Goal: Transaction & Acquisition: Purchase product/service

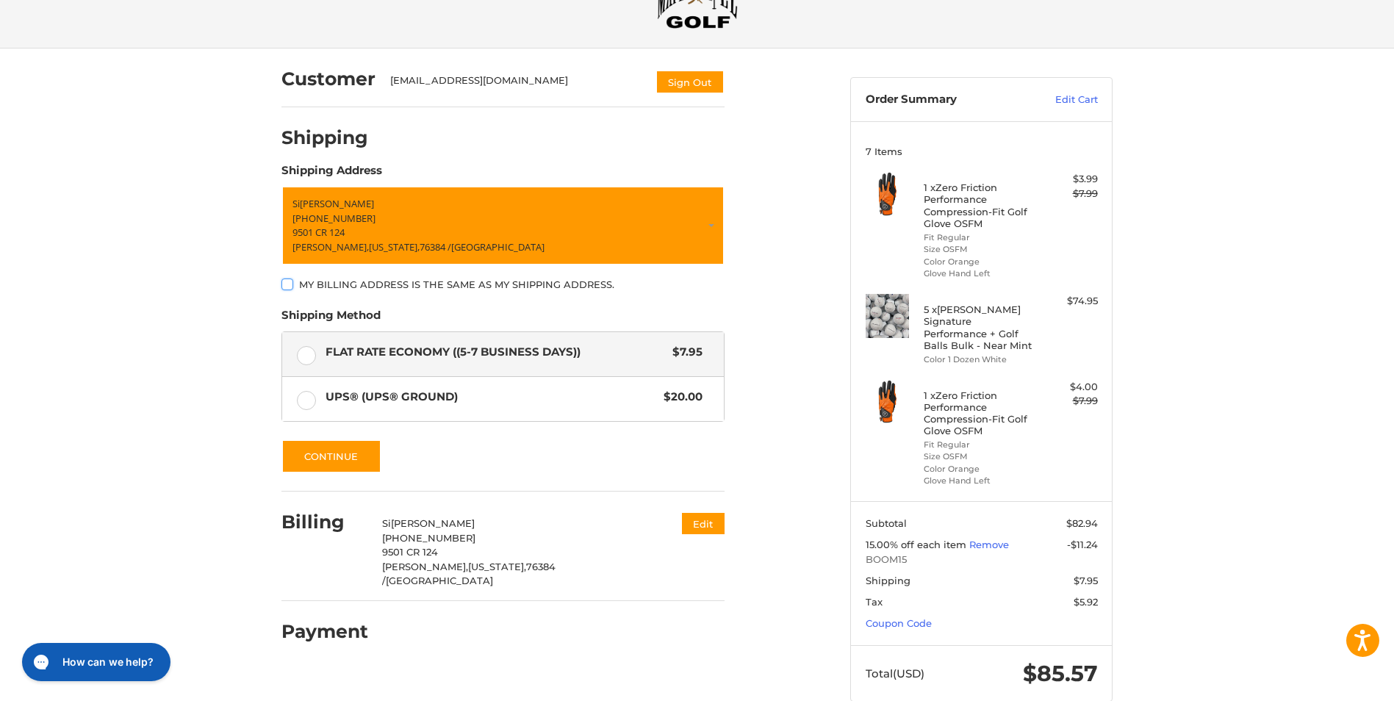
scroll to position [87, 0]
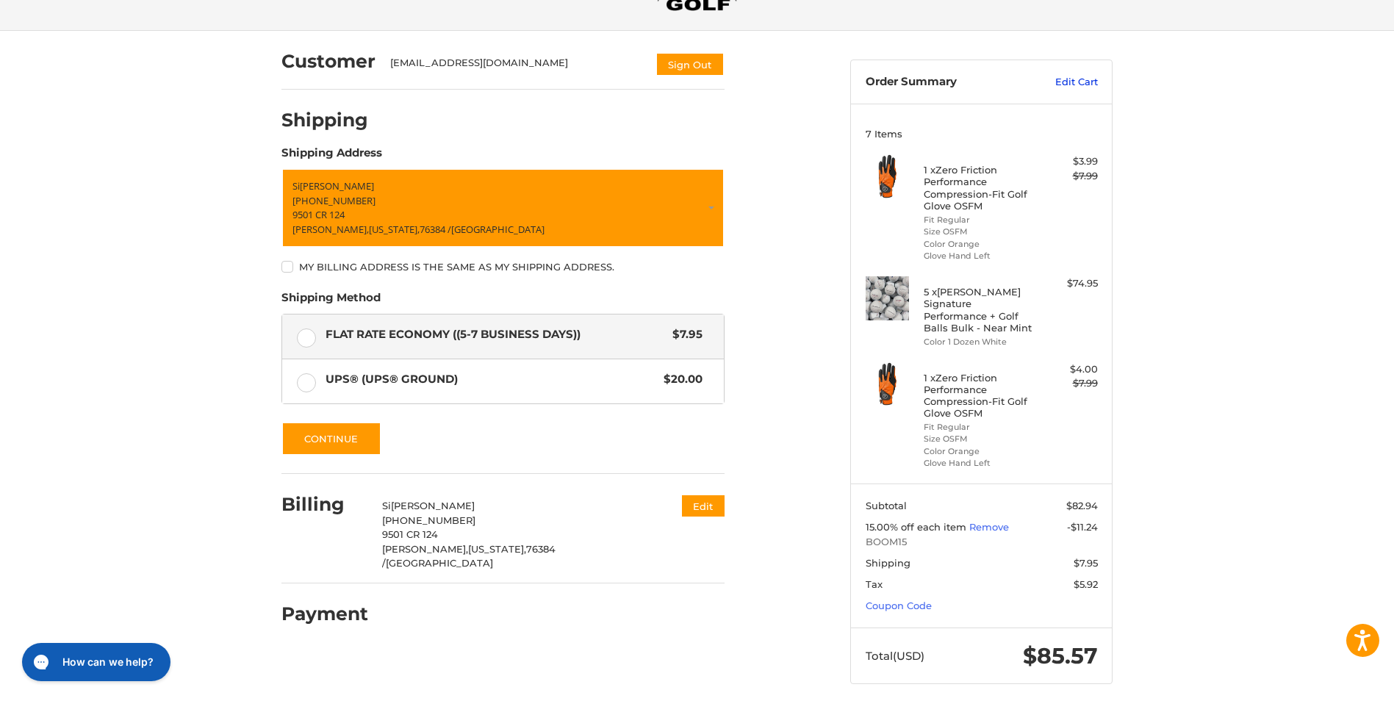
click at [1064, 82] on link "Edit Cart" at bounding box center [1061, 82] width 74 height 15
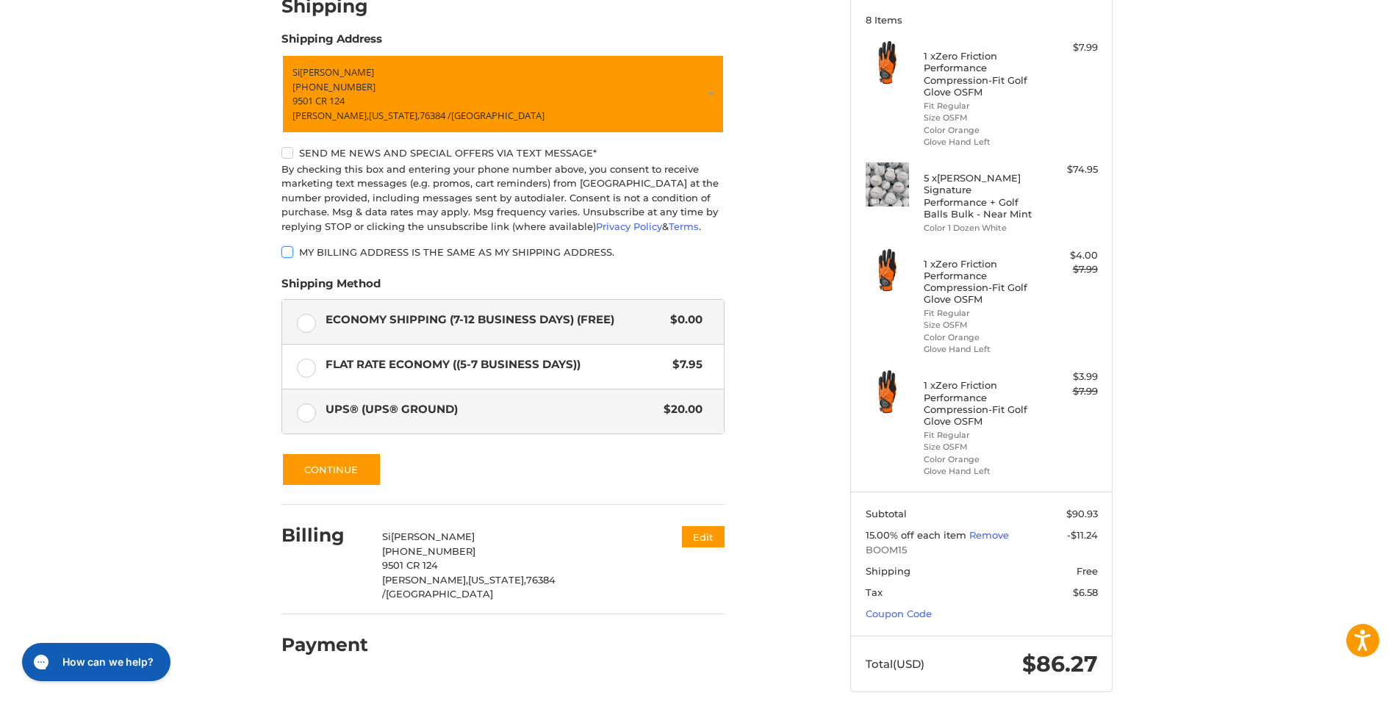
scroll to position [209, 0]
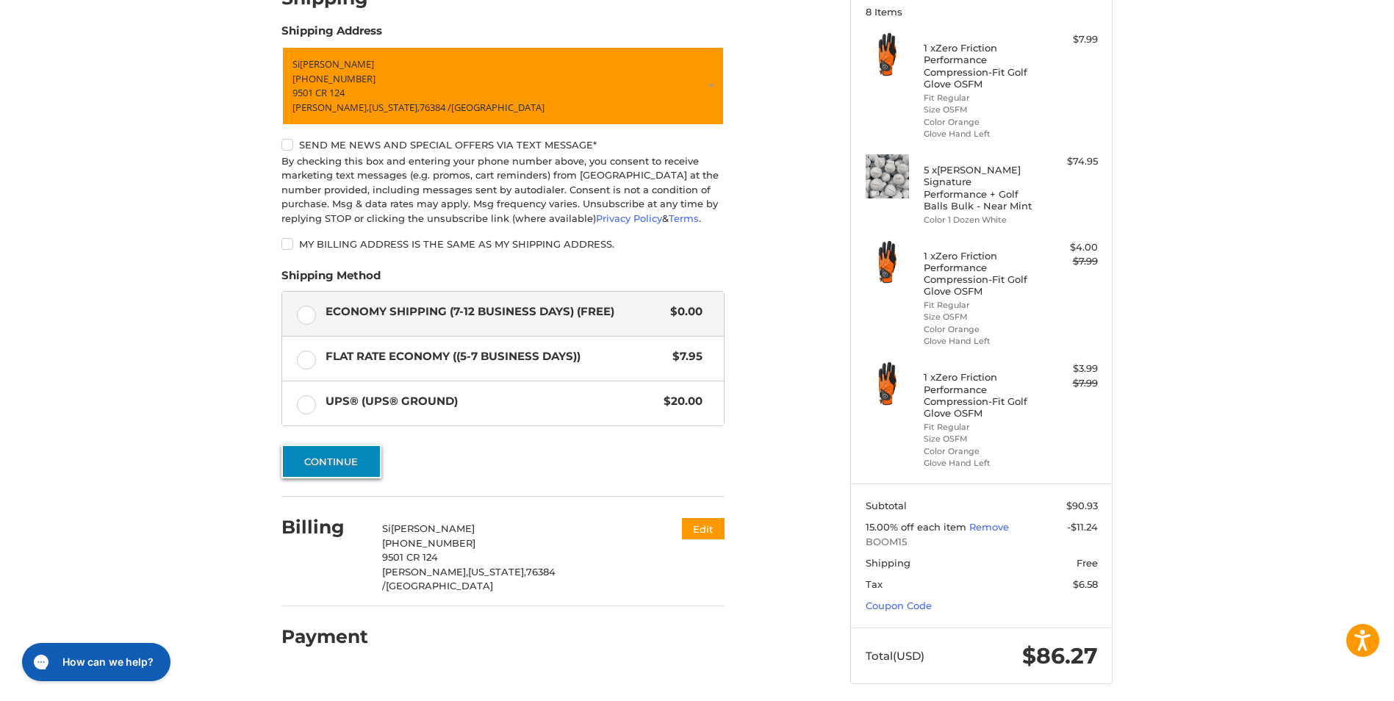
click at [347, 458] on button "Continue" at bounding box center [331, 462] width 100 height 34
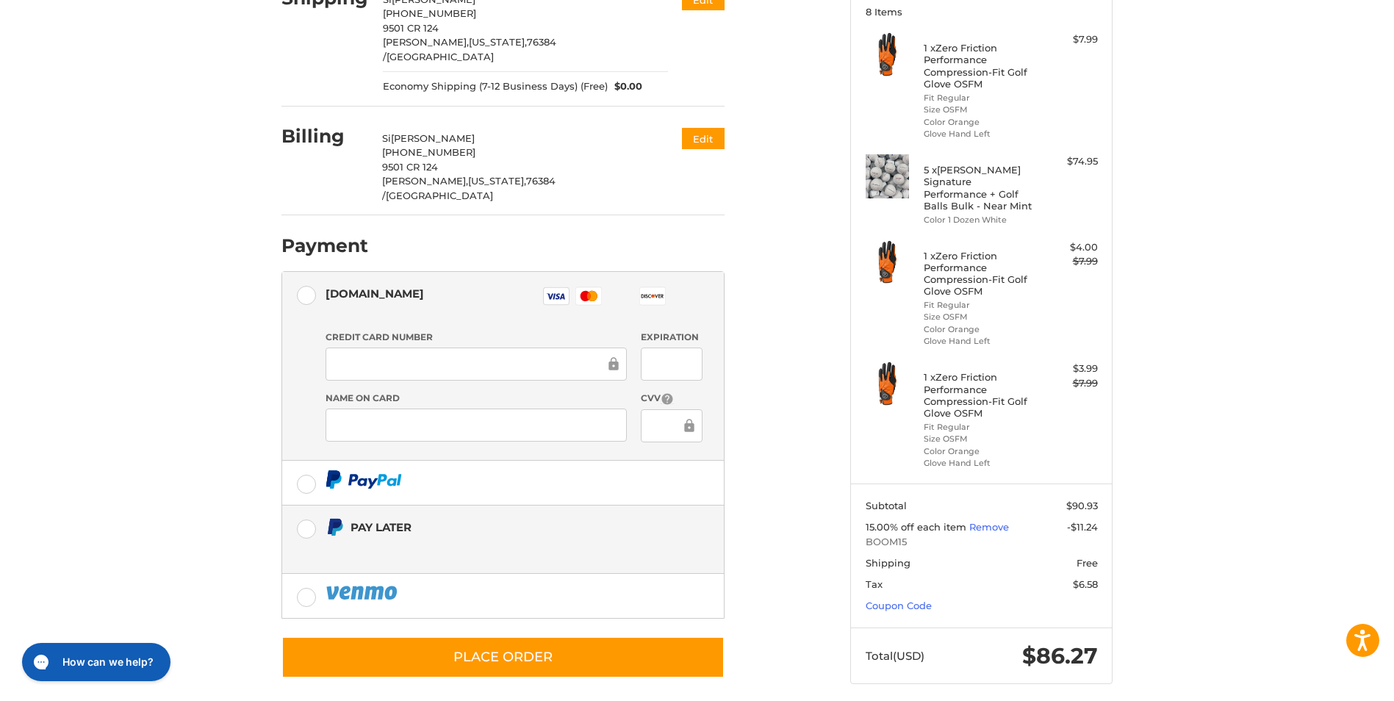
click at [315, 506] on label "Pay Later" at bounding box center [503, 540] width 442 height 68
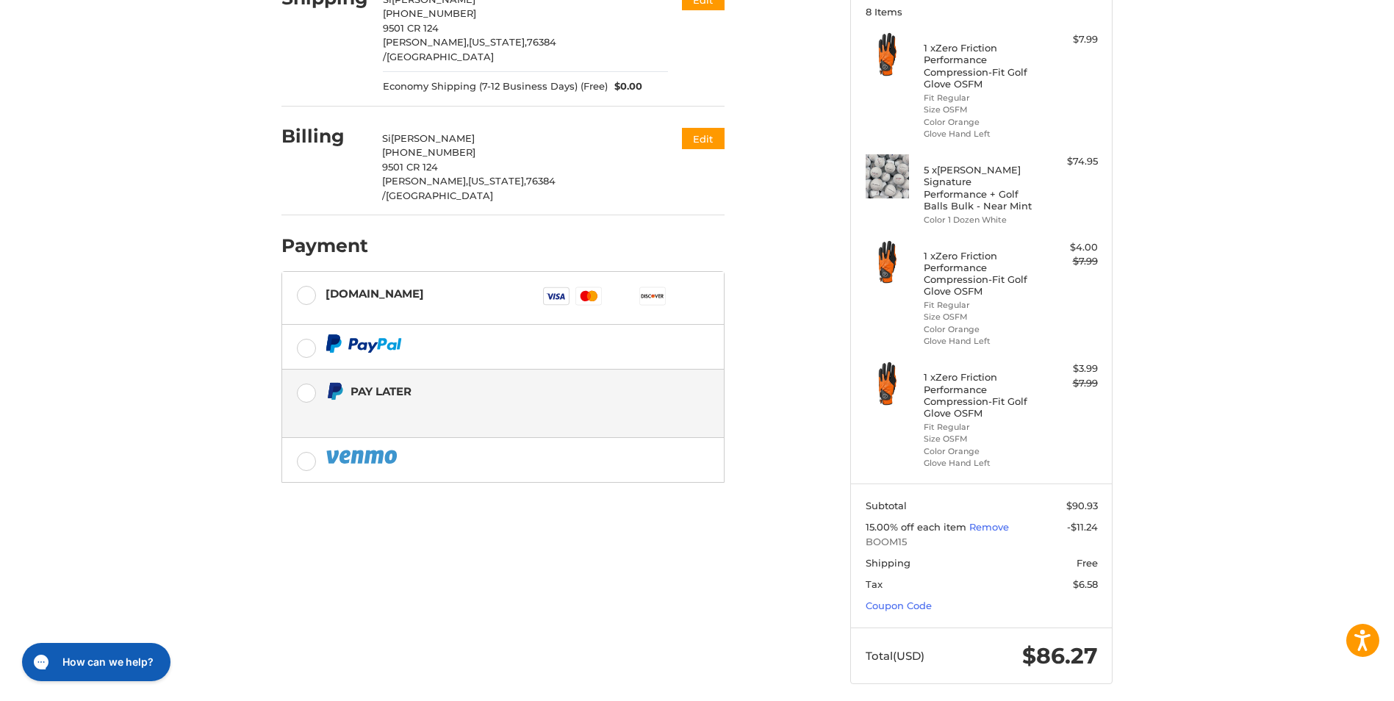
drag, startPoint x: 315, startPoint y: 506, endPoint x: 186, endPoint y: 488, distance: 129.8
click at [186, 488] on div "Customer [EMAIL_ADDRESS][DOMAIN_NAME] Sign Out Shipping Si [PERSON_NAME] +1 940…" at bounding box center [697, 311] width 1394 height 804
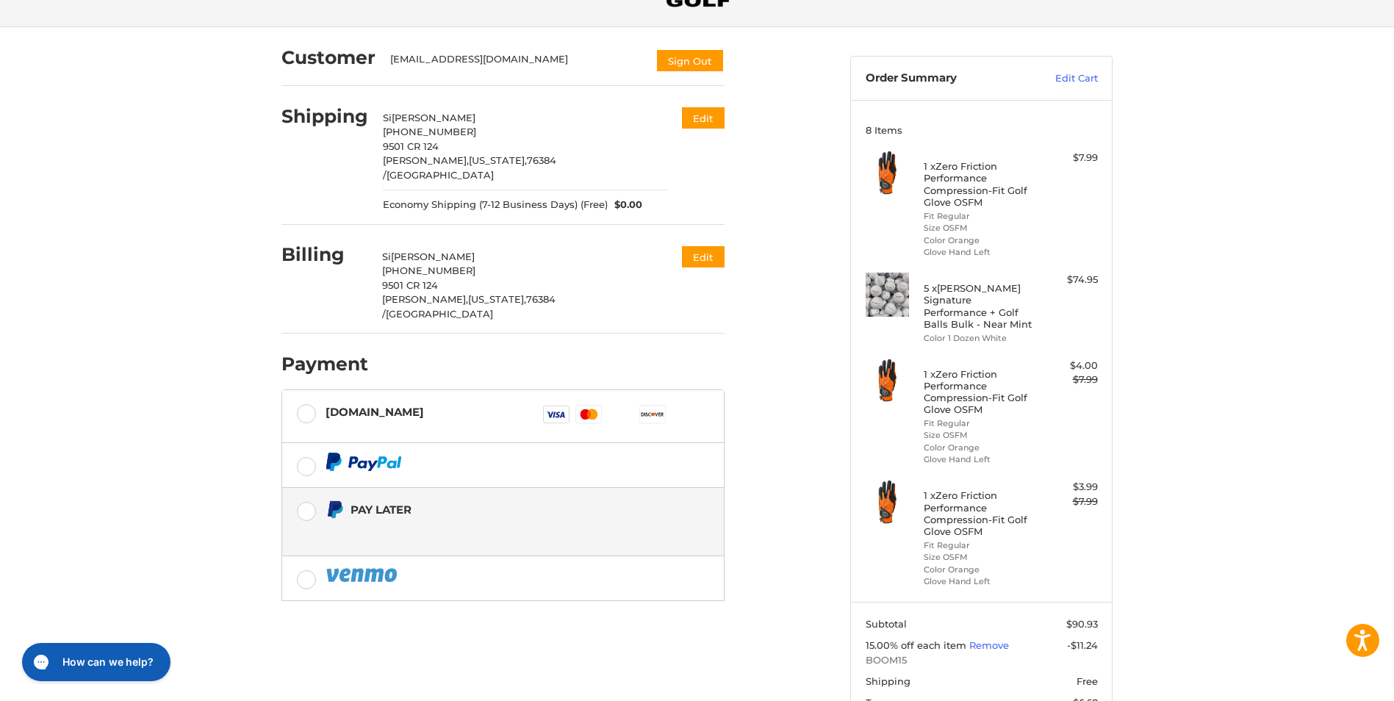
scroll to position [0, 0]
